Goal: Information Seeking & Learning: Learn about a topic

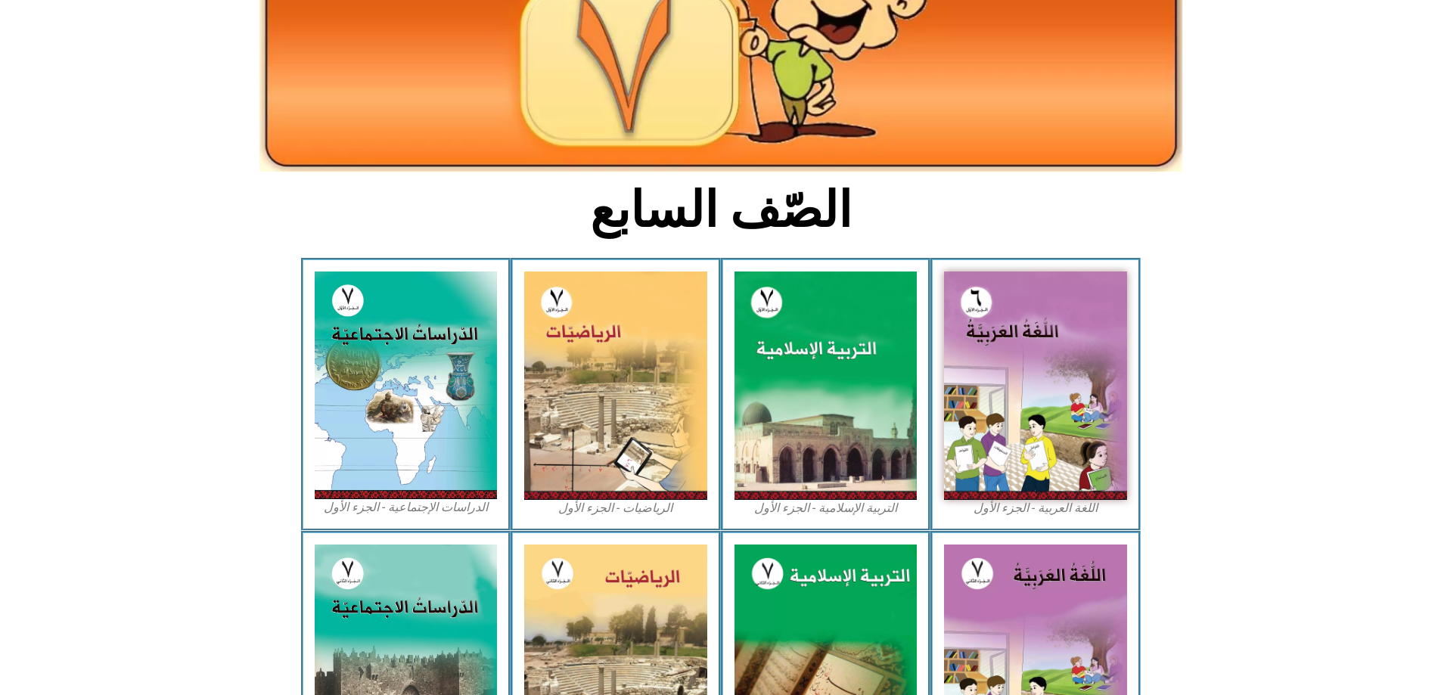
scroll to position [356, 0]
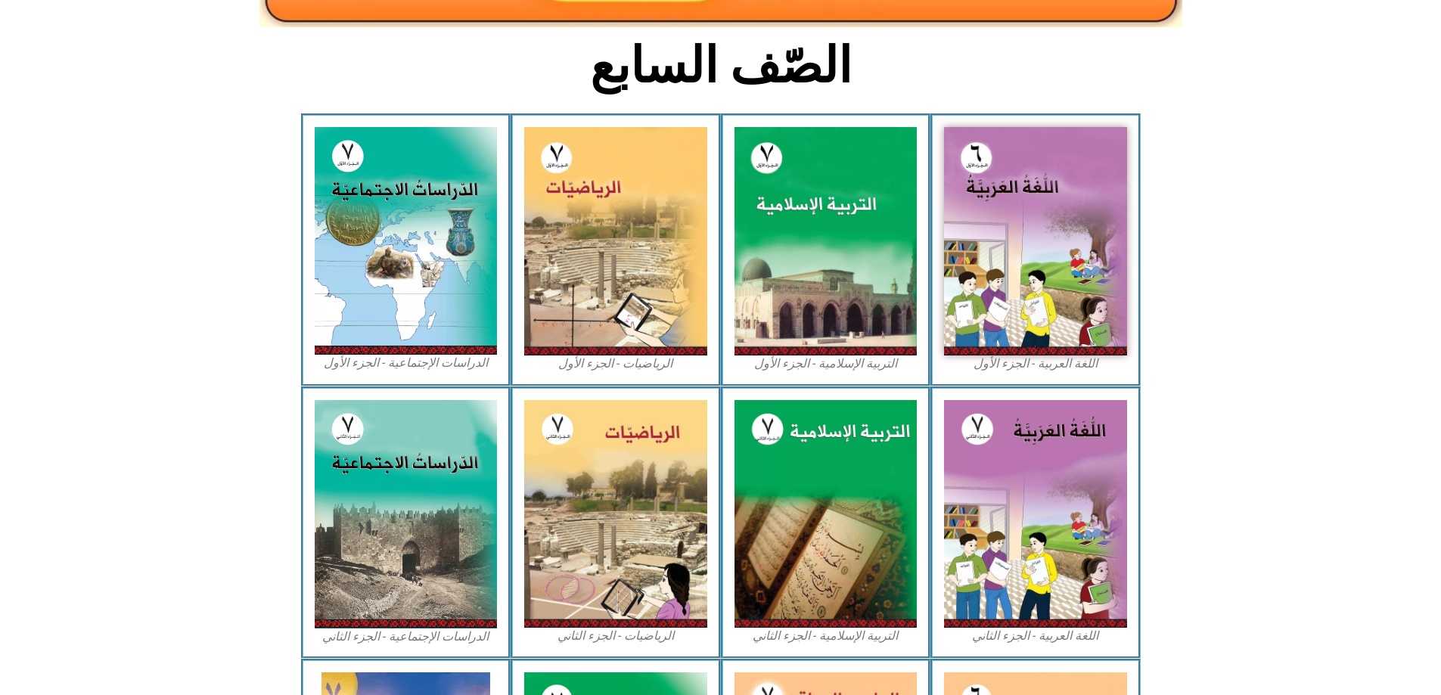
click at [1280, 280] on section "اللغة العربية - الجزء الأول​ التربية [DEMOGRAPHIC_DATA] - الجزء الأول الرياضيات…" at bounding box center [720, 249] width 1441 height 272
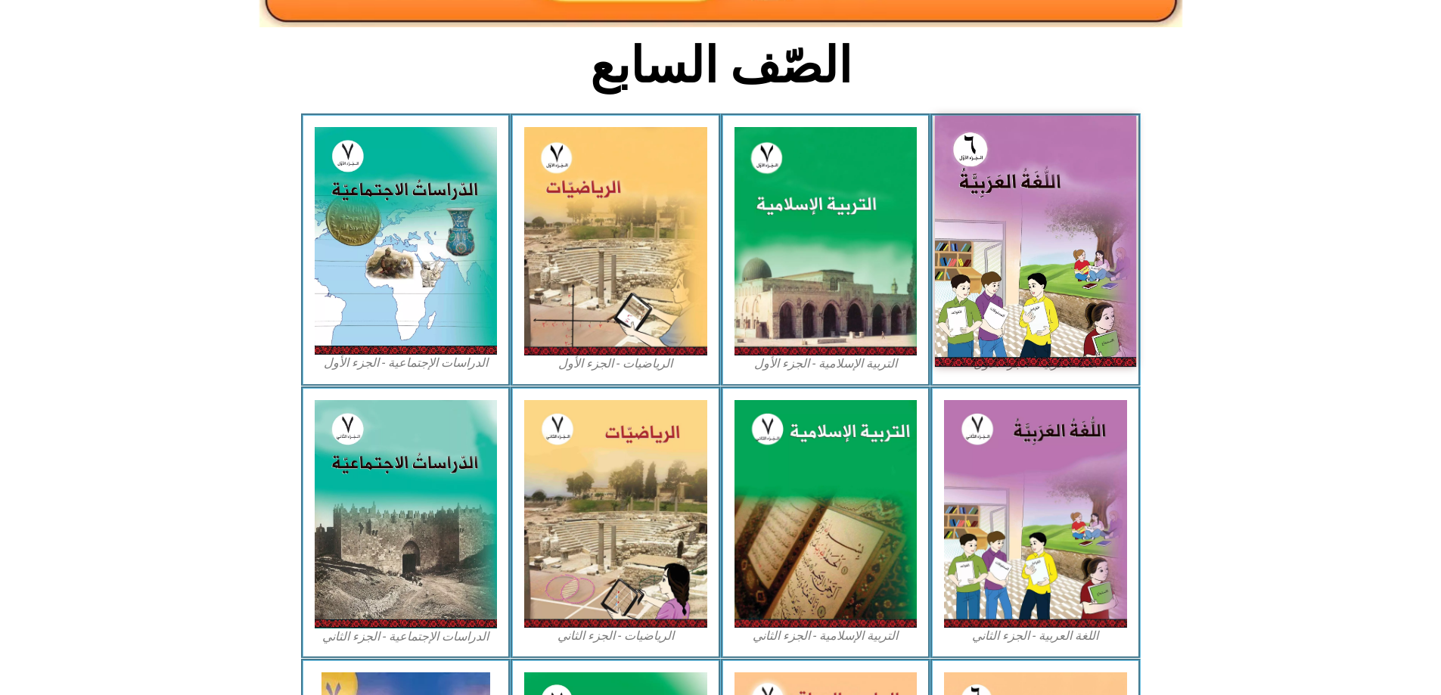
click at [1003, 227] on img at bounding box center [1035, 241] width 201 height 251
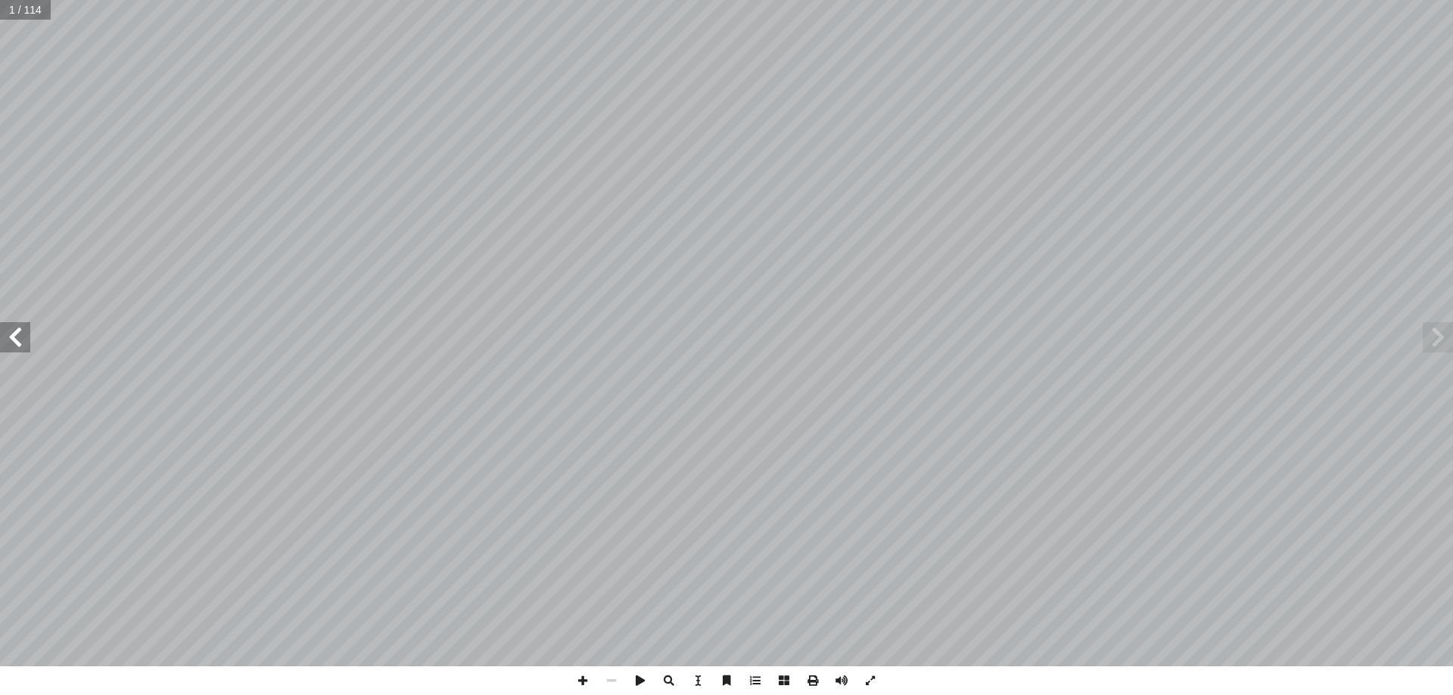
click at [28, 348] on span at bounding box center [15, 337] width 30 height 30
click at [14, 345] on span at bounding box center [15, 337] width 30 height 30
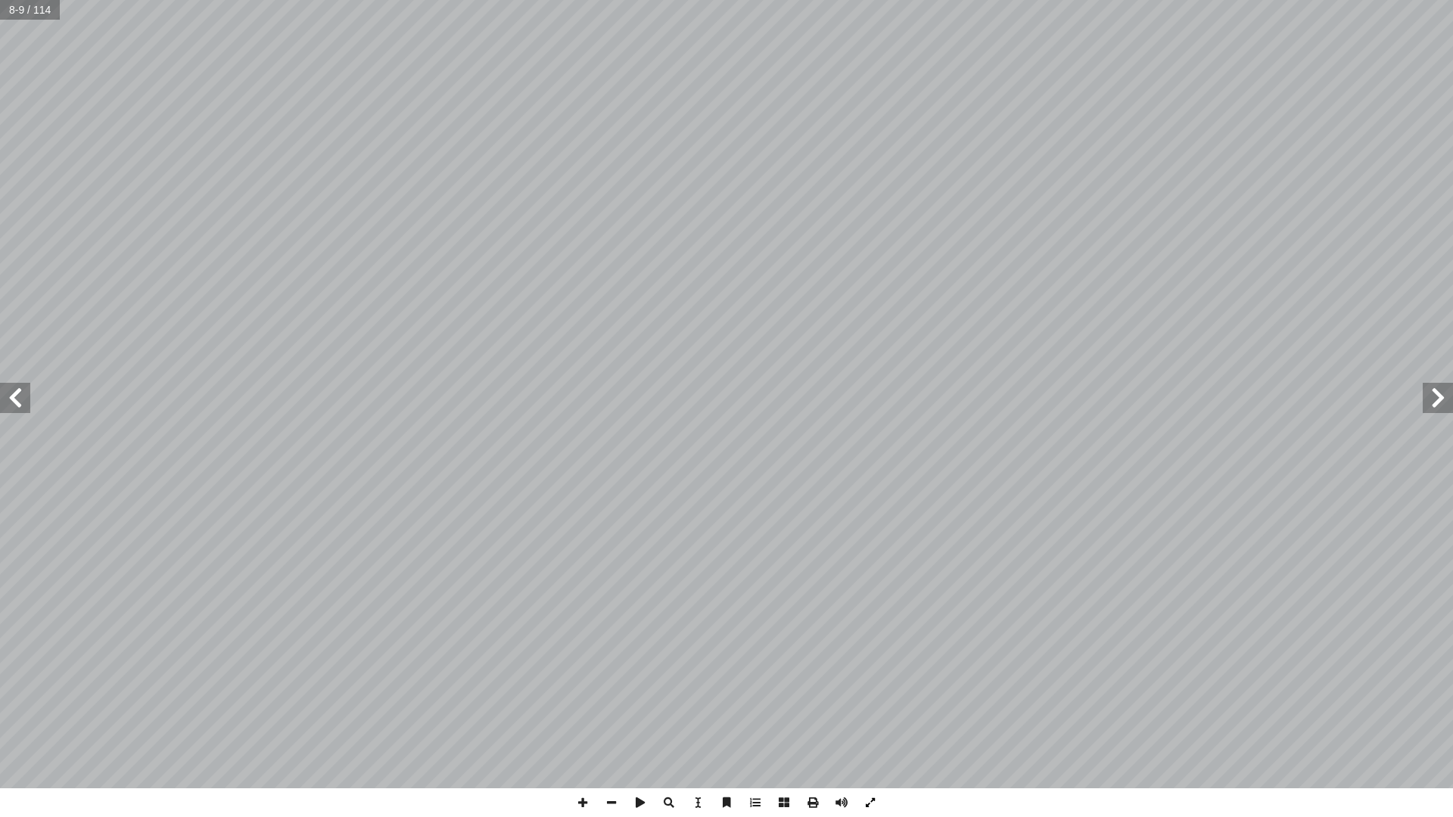
click at [869, 695] on span at bounding box center [870, 802] width 29 height 29
click at [18, 400] on span at bounding box center [15, 398] width 30 height 30
click at [9, 391] on span at bounding box center [15, 398] width 30 height 30
click at [23, 409] on span at bounding box center [15, 398] width 30 height 30
click at [1440, 405] on span at bounding box center [1437, 398] width 30 height 30
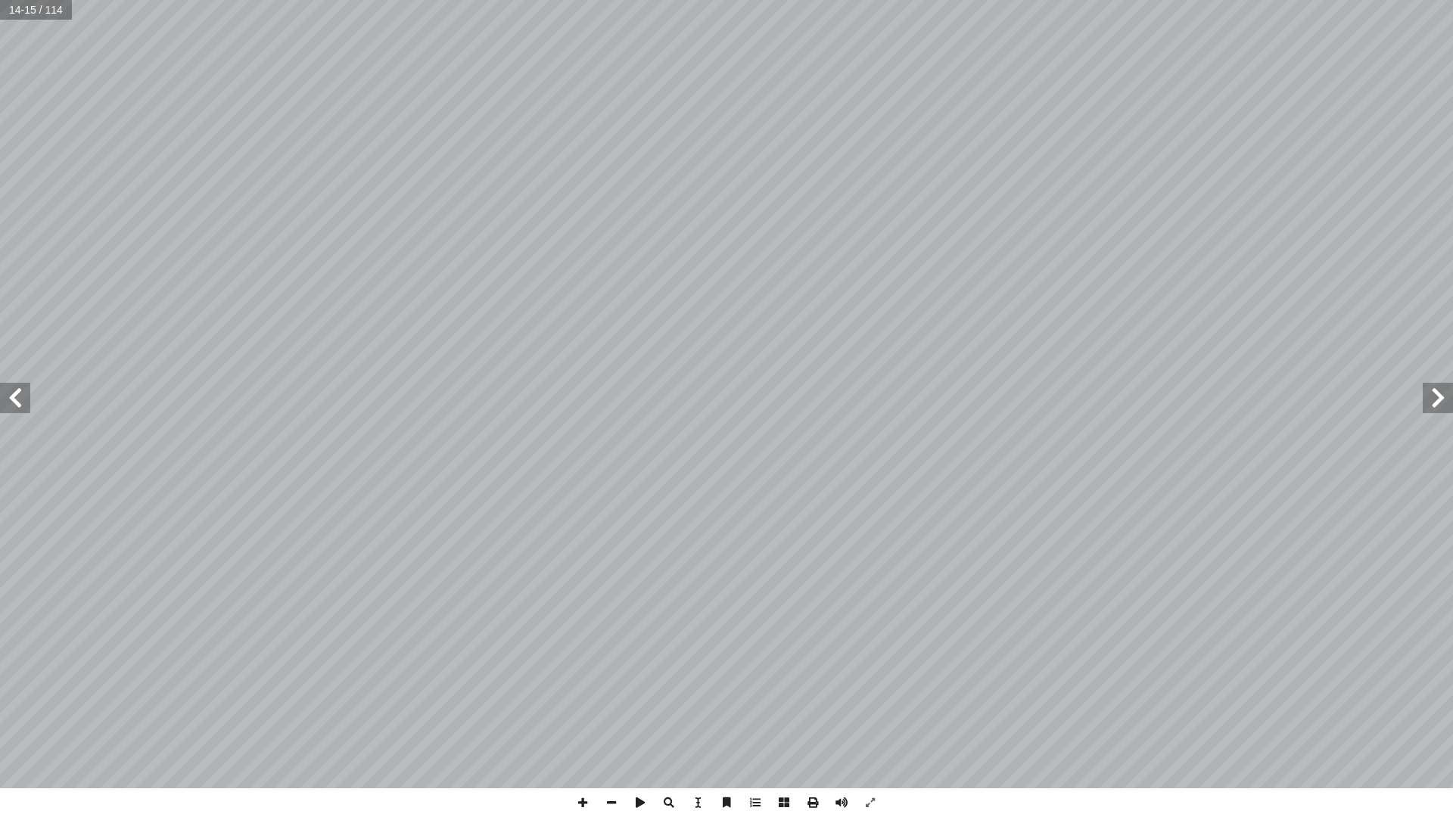
click at [1440, 405] on span at bounding box center [1437, 398] width 30 height 30
click at [1452, 409] on span at bounding box center [1437, 398] width 30 height 30
click at [1445, 402] on span at bounding box center [1437, 398] width 30 height 30
click at [14, 409] on span at bounding box center [15, 398] width 30 height 30
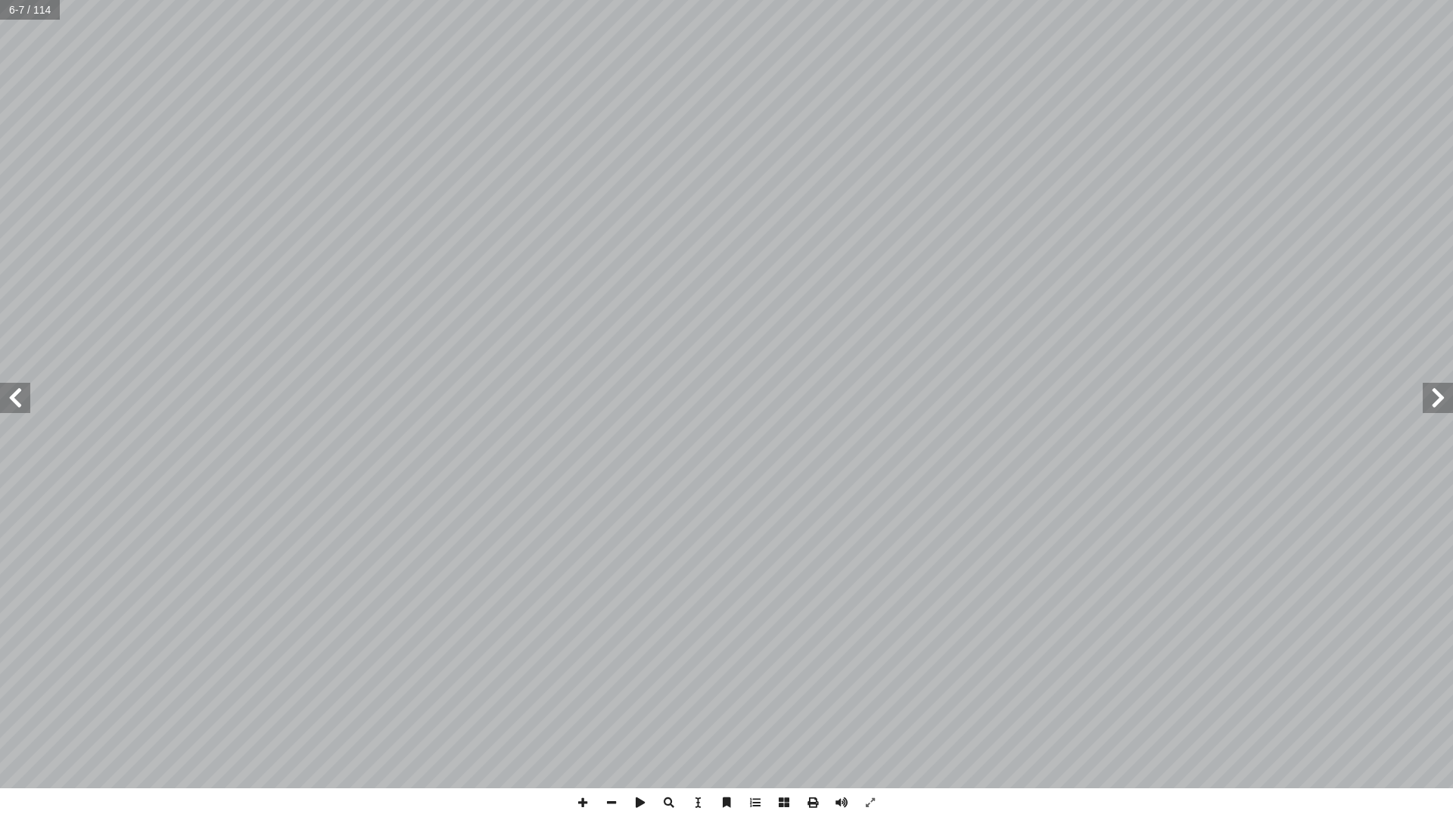
click at [8, 401] on span at bounding box center [15, 398] width 30 height 30
click at [10, 403] on span at bounding box center [15, 398] width 30 height 30
click at [11, 403] on span at bounding box center [15, 398] width 30 height 30
click at [1432, 394] on span at bounding box center [1437, 398] width 30 height 30
